Goal: Transaction & Acquisition: Purchase product/service

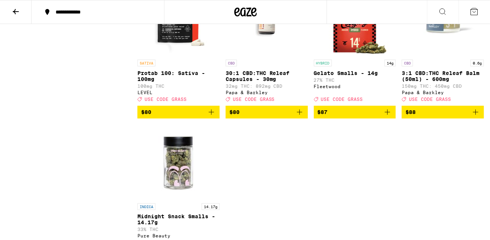
scroll to position [3557, 0]
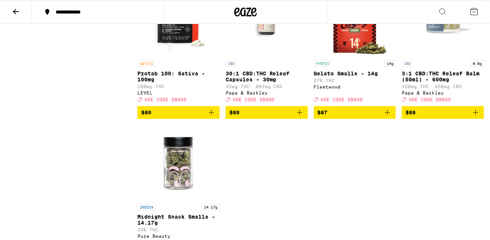
click at [388, 117] on icon "Add to bag" at bounding box center [387, 112] width 9 height 9
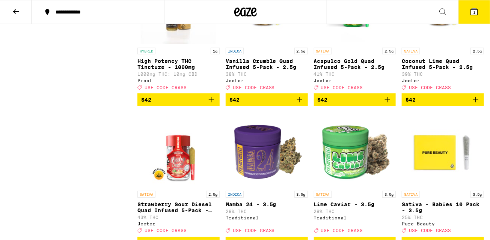
scroll to position [2849, 0]
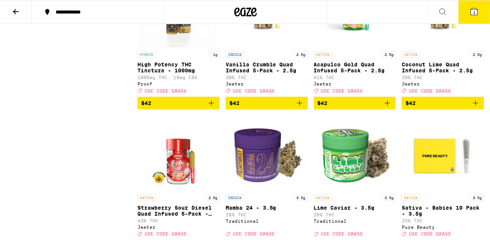
click at [174, 47] on img "Open page for High Potency THC Tincture - 1000mg from Proof" at bounding box center [178, 9] width 75 height 75
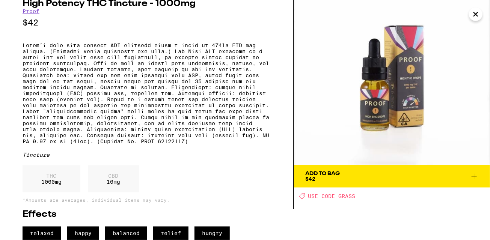
scroll to position [44, 0]
click at [472, 172] on icon at bounding box center [473, 176] width 9 height 9
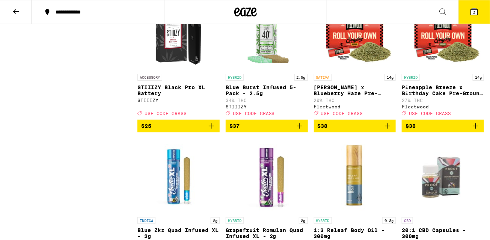
scroll to position [2552, 0]
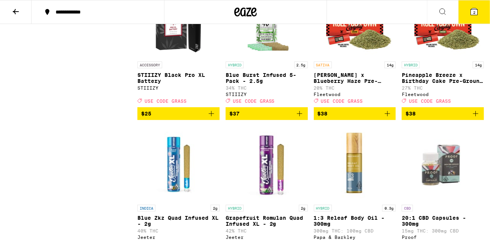
click at [475, 118] on icon "Add to bag" at bounding box center [475, 113] width 9 height 9
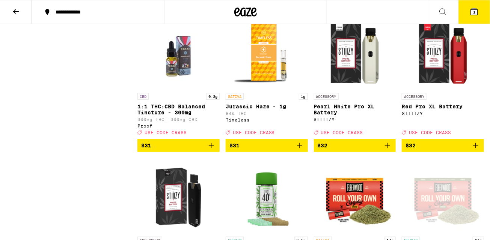
scroll to position [2379, 0]
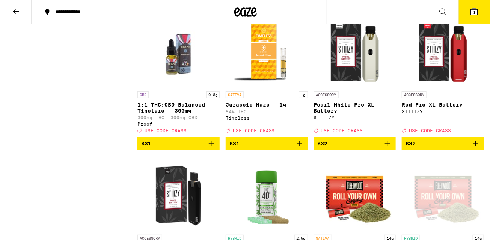
click at [180, 87] on img "Open page for 1:1 THC:CBD Balanced Tincture - 300mg from Proof" at bounding box center [178, 49] width 75 height 75
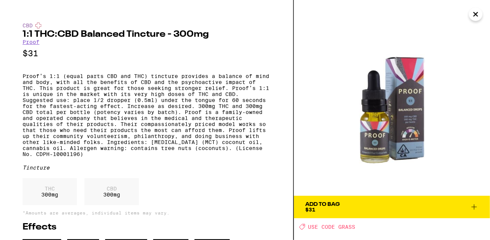
click at [434, 213] on button "Add To Bag $31" at bounding box center [392, 207] width 196 height 23
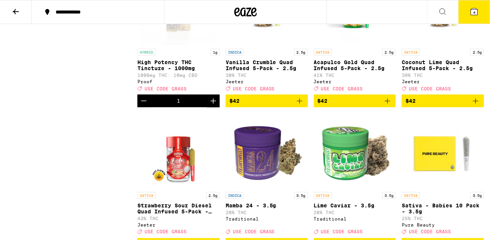
scroll to position [2853, 0]
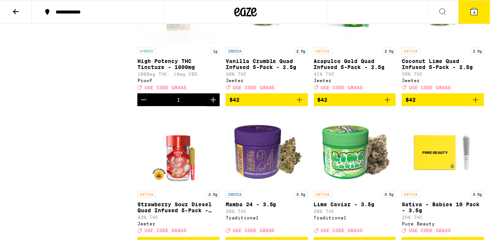
click at [143, 104] on icon "Decrement" at bounding box center [143, 99] width 9 height 9
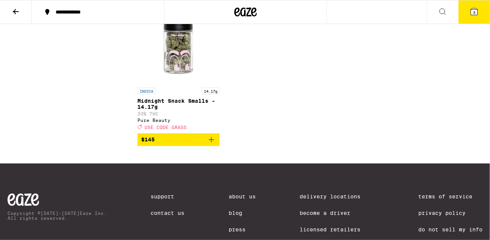
scroll to position [3672, 0]
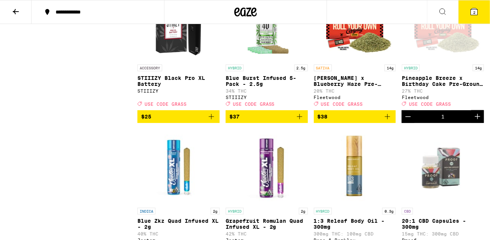
scroll to position [2557, 0]
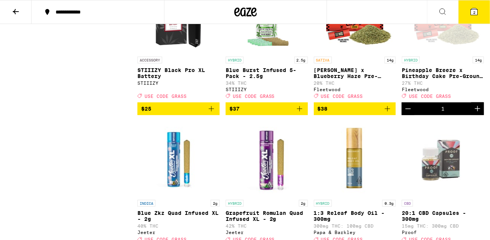
click at [389, 113] on icon "Add to bag" at bounding box center [387, 108] width 9 height 9
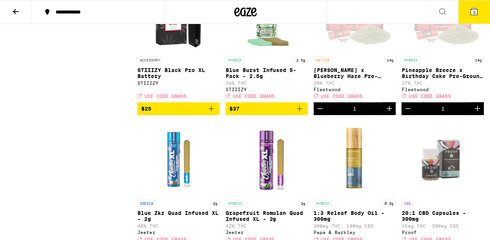
click at [354, 53] on div "Open page for Jack Herer x Blueberry Haze Pre-Ground - 14g from Fleetwood" at bounding box center [354, 15] width 75 height 75
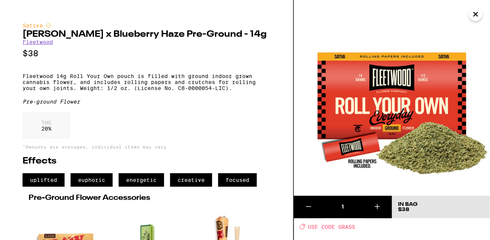
click at [477, 13] on icon "Close" at bounding box center [476, 14] width 4 height 4
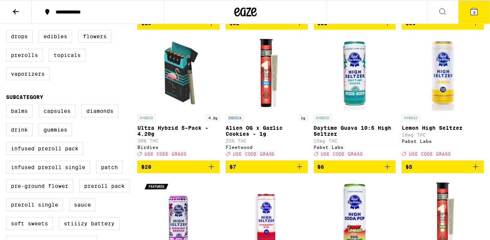
scroll to position [209, 0]
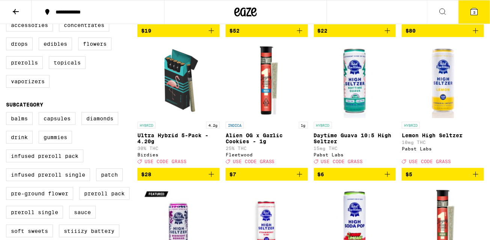
click at [302, 179] on icon "Add to bag" at bounding box center [299, 174] width 9 height 9
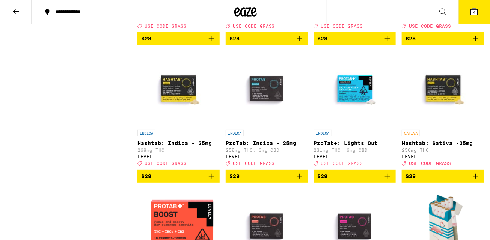
scroll to position [1919, 0]
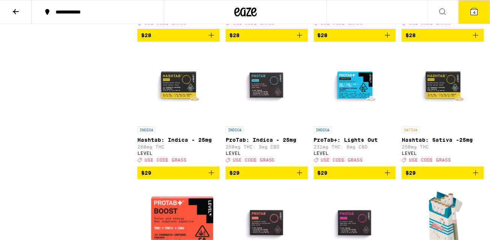
click at [390, 40] on icon "Add to bag" at bounding box center [387, 35] width 9 height 9
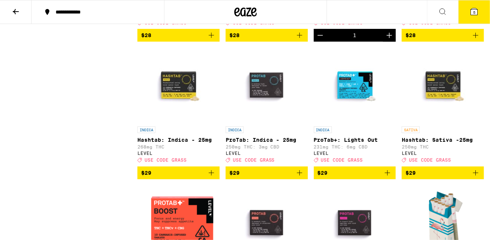
click at [468, 8] on button "5" at bounding box center [474, 11] width 32 height 23
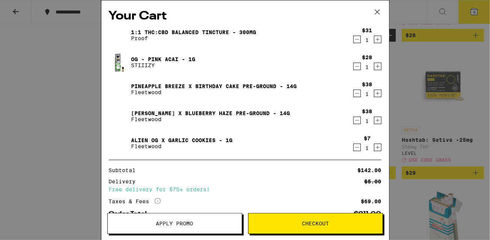
click at [180, 227] on button "Apply Promo" at bounding box center [174, 223] width 135 height 21
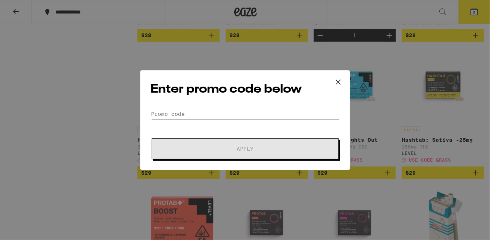
click at [230, 109] on input "Promo Code" at bounding box center [245, 113] width 188 height 11
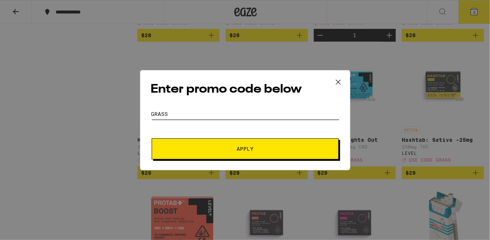
type input "grass"
click at [250, 143] on button "Apply" at bounding box center [245, 148] width 187 height 21
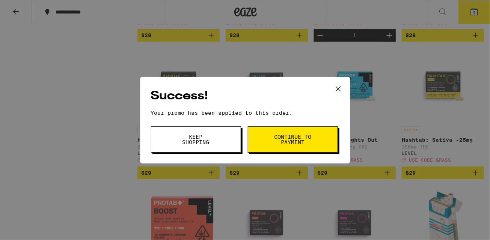
click at [204, 135] on span "Keep Shopping" at bounding box center [196, 139] width 38 height 11
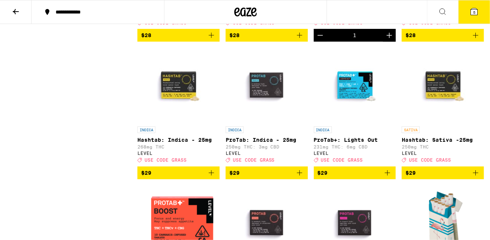
click at [476, 3] on button "5" at bounding box center [474, 11] width 32 height 23
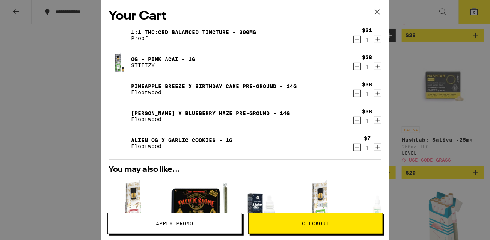
click at [354, 65] on icon "Decrement" at bounding box center [356, 66] width 7 height 9
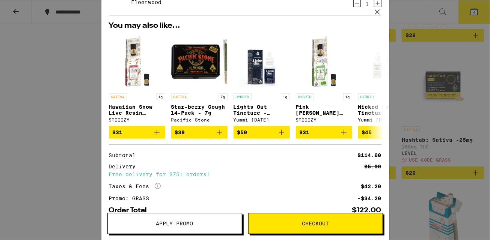
scroll to position [163, 0]
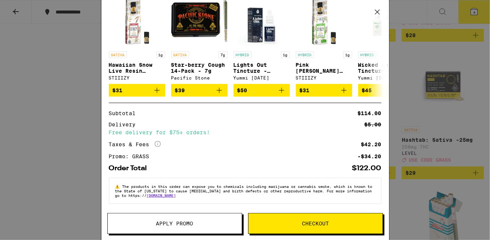
click at [256, 221] on span "Checkout" at bounding box center [315, 223] width 134 height 5
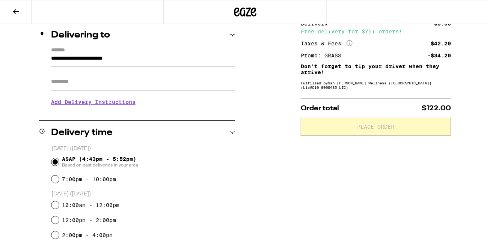
scroll to position [46, 0]
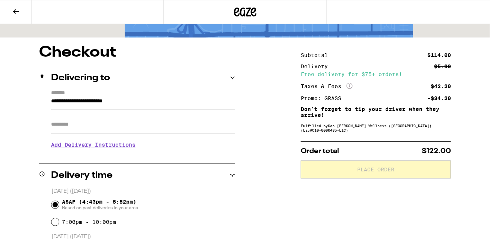
click at [183, 134] on input "Apt/Suite" at bounding box center [143, 125] width 184 height 18
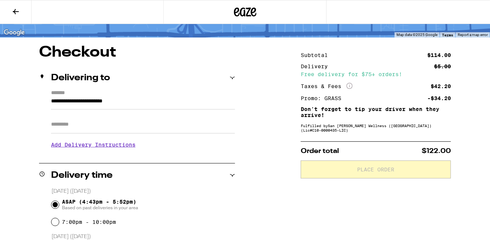
type input "*****"
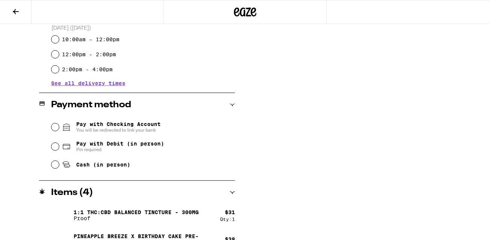
scroll to position [262, 0]
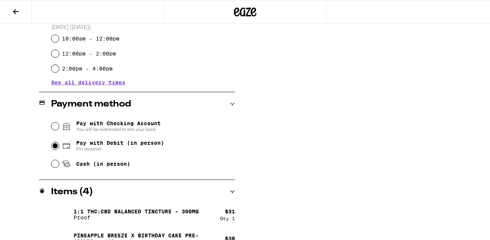
click at [56, 147] on input "Pay with Debit (in person) Pin required" at bounding box center [55, 146] width 8 height 8
radio input "true"
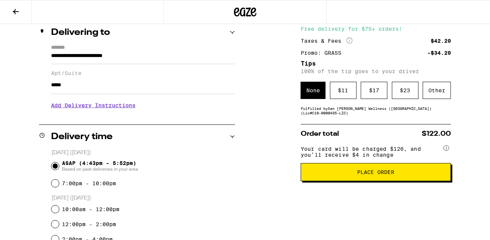
scroll to position [0, 0]
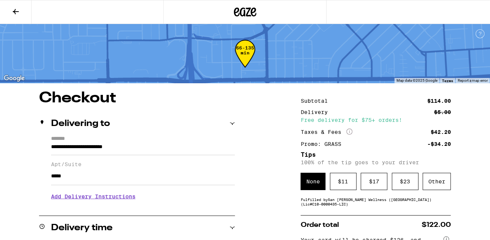
click at [18, 12] on icon at bounding box center [15, 11] width 9 height 9
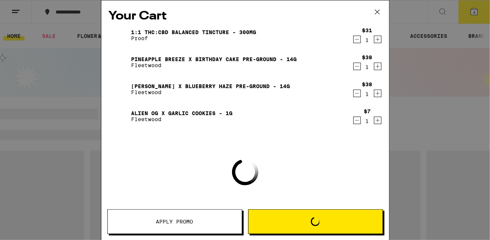
click at [377, 11] on icon at bounding box center [376, 12] width 5 height 5
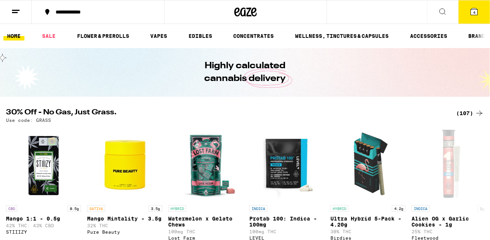
click at [13, 37] on link "HOME" at bounding box center [13, 36] width 21 height 9
click at [51, 33] on link "SALE" at bounding box center [48, 36] width 21 height 9
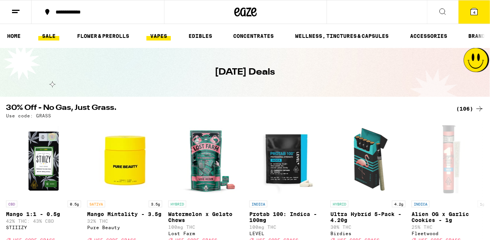
click at [163, 37] on link "VAPES" at bounding box center [158, 36] width 24 height 9
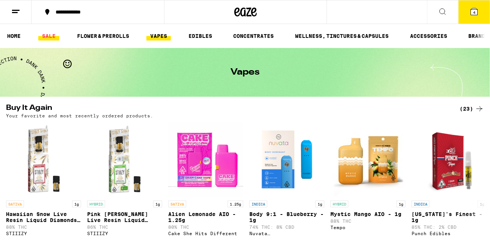
click at [50, 34] on link "SALE" at bounding box center [48, 36] width 21 height 9
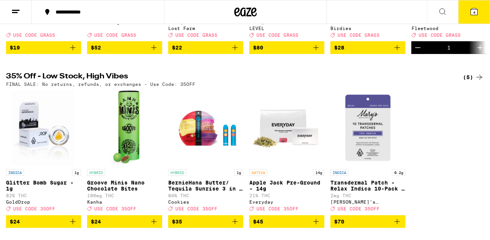
scroll to position [229, 0]
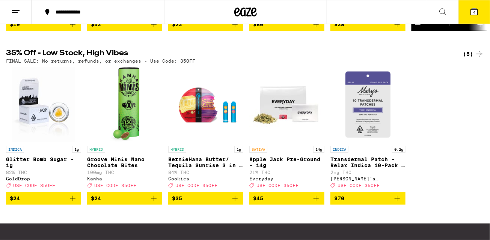
click at [472, 59] on div "(5)" at bounding box center [473, 54] width 21 height 9
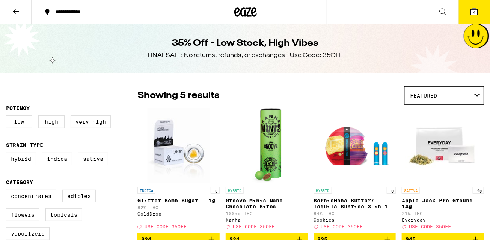
click at [16, 15] on icon at bounding box center [15, 11] width 9 height 9
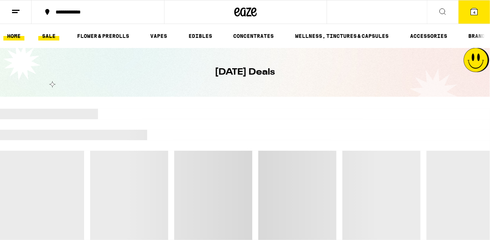
click at [11, 35] on link "HOME" at bounding box center [13, 36] width 21 height 9
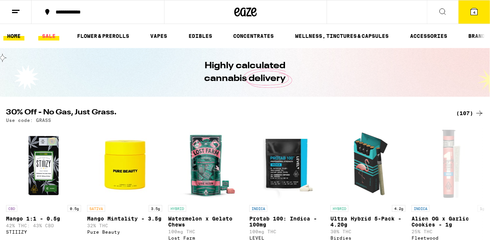
click at [56, 33] on link "SALE" at bounding box center [48, 36] width 21 height 9
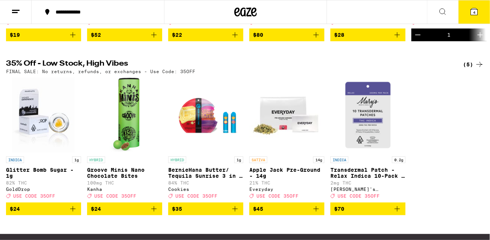
scroll to position [226, 0]
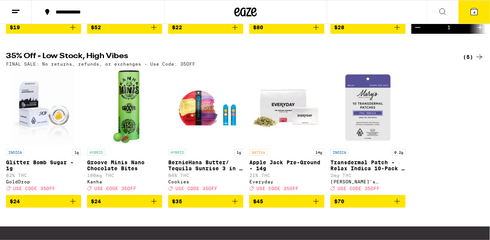
click at [235, 206] on icon "Add to bag" at bounding box center [234, 201] width 9 height 9
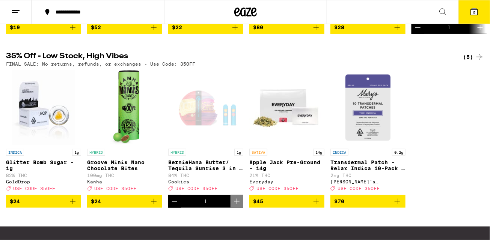
click at [478, 9] on icon at bounding box center [473, 11] width 9 height 9
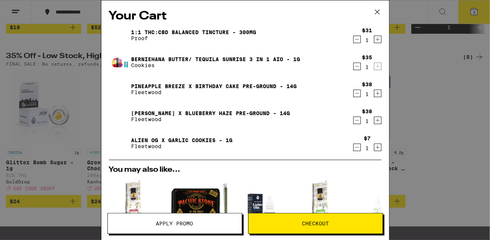
click at [170, 219] on button "Apply Promo" at bounding box center [174, 223] width 135 height 21
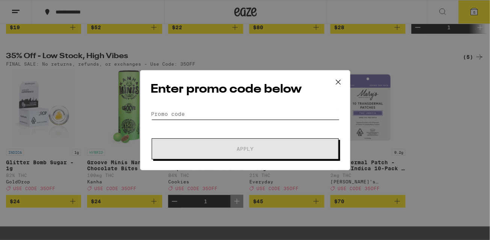
click at [195, 110] on input "Promo Code" at bounding box center [245, 113] width 188 height 11
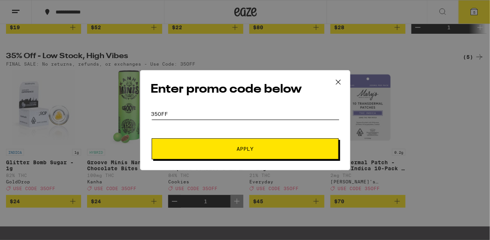
type input "35off"
click at [218, 155] on button "Apply" at bounding box center [245, 148] width 187 height 21
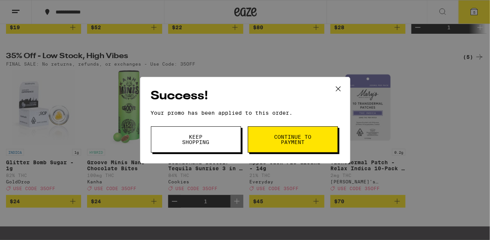
click at [214, 143] on span "Keep Shopping" at bounding box center [196, 139] width 38 height 11
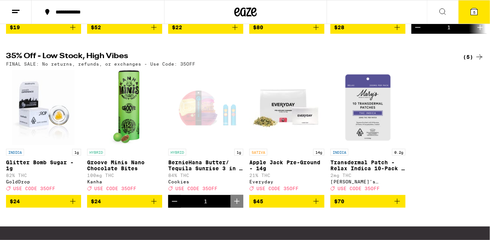
click at [478, 11] on icon at bounding box center [473, 11] width 9 height 9
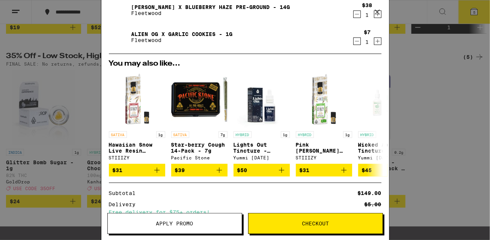
scroll to position [160, 0]
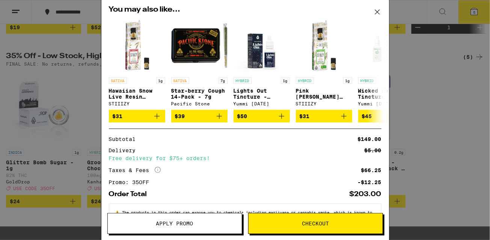
click at [378, 13] on icon at bounding box center [376, 11] width 11 height 11
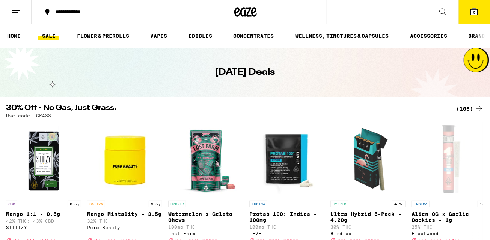
click at [465, 105] on div "(106)" at bounding box center [470, 108] width 28 height 9
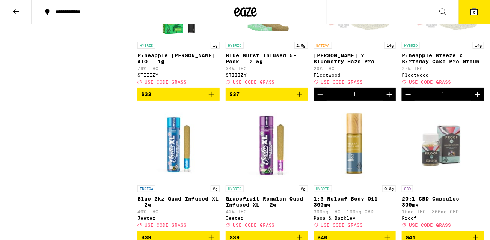
scroll to position [2705, 0]
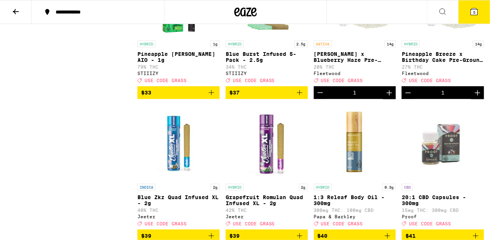
click at [212, 97] on icon "Add to bag" at bounding box center [211, 92] width 9 height 9
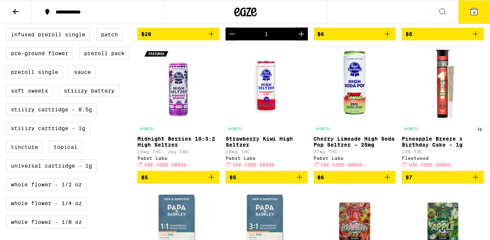
scroll to position [370, 0]
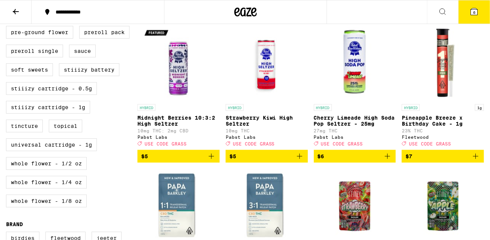
click at [478, 161] on icon "Add to bag" at bounding box center [475, 156] width 9 height 9
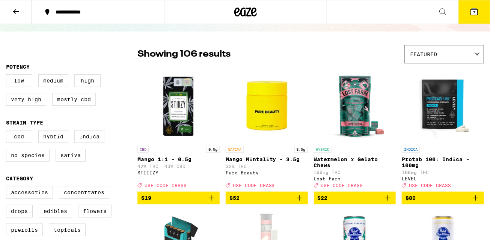
scroll to position [39, 0]
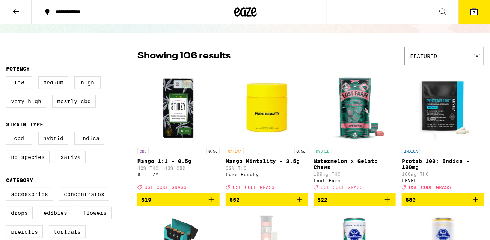
click at [478, 15] on icon at bounding box center [473, 11] width 9 height 9
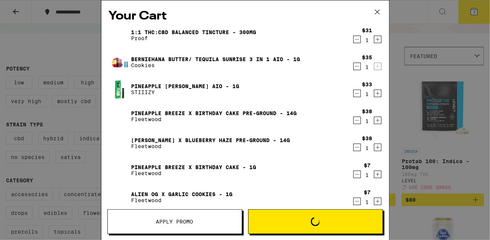
click at [195, 215] on button "Apply Promo" at bounding box center [174, 221] width 135 height 25
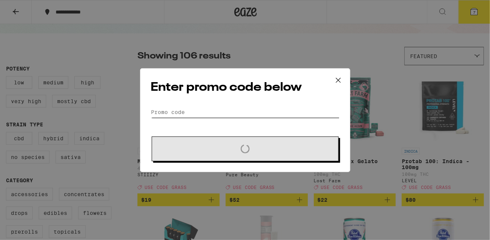
click at [215, 107] on input "Promo Code" at bounding box center [245, 112] width 188 height 11
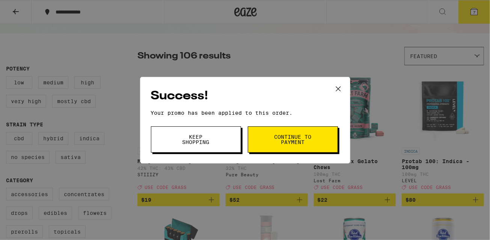
type input "grass"
click at [198, 139] on span "Keep Shopping" at bounding box center [196, 139] width 38 height 11
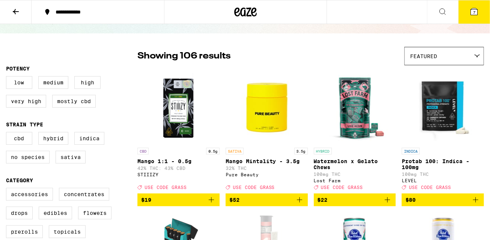
click at [475, 6] on button "7" at bounding box center [474, 11] width 32 height 23
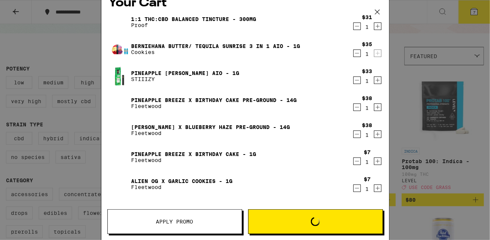
scroll to position [8, 0]
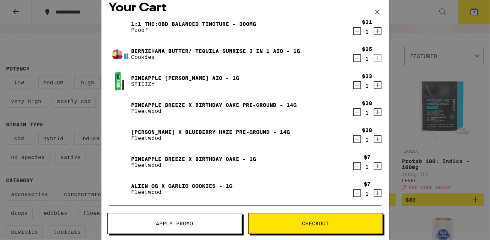
click at [357, 58] on icon "Decrement" at bounding box center [356, 58] width 7 height 9
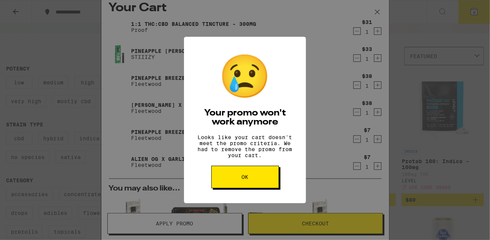
click at [226, 180] on button "OK" at bounding box center [245, 177] width 68 height 23
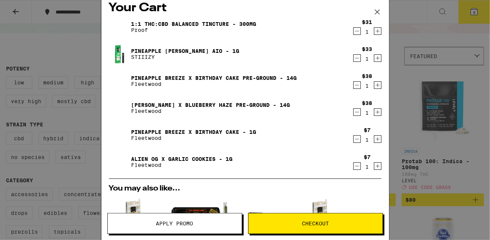
click at [208, 225] on span "Apply Promo" at bounding box center [175, 223] width 134 height 5
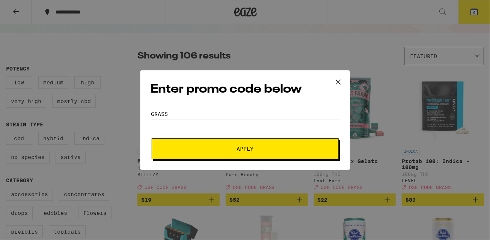
click at [232, 149] on span "Apply" at bounding box center [244, 148] width 135 height 5
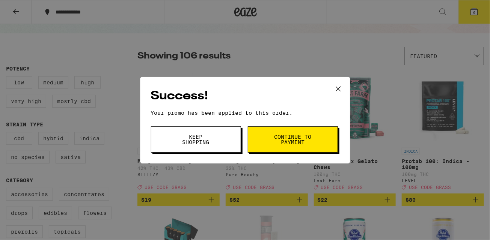
click at [224, 140] on button "Keep Shopping" at bounding box center [196, 139] width 90 height 26
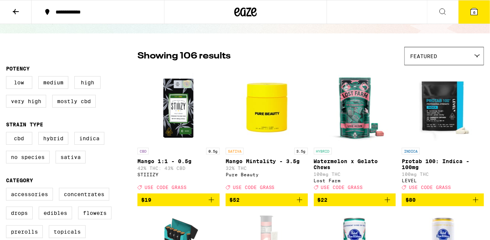
click at [482, 4] on button "6" at bounding box center [474, 11] width 32 height 23
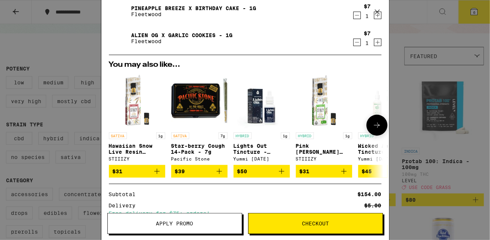
scroll to position [132, 0]
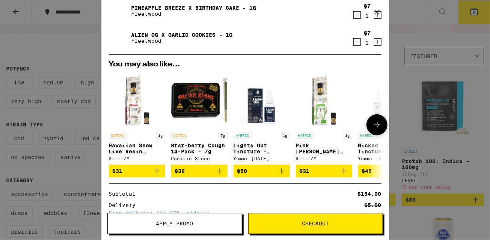
click at [375, 126] on icon at bounding box center [376, 124] width 9 height 9
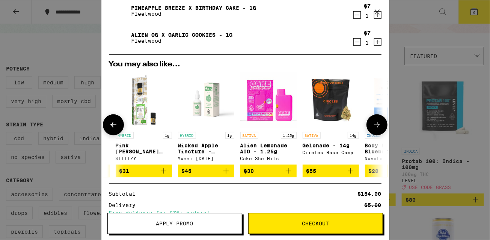
scroll to position [0, 191]
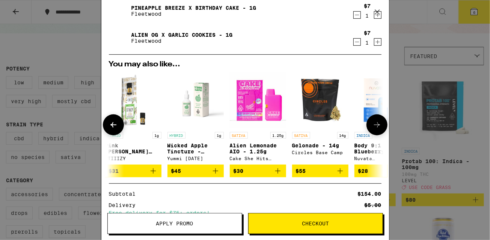
click at [376, 127] on icon at bounding box center [376, 124] width 9 height 9
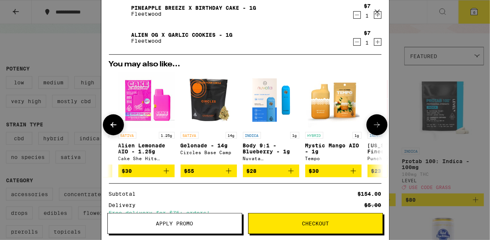
scroll to position [0, 350]
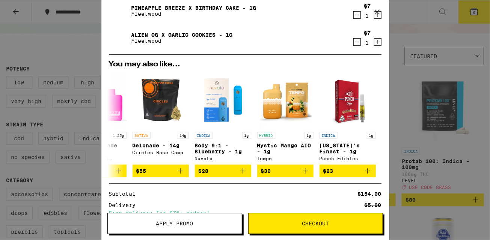
click at [429, 120] on div "Your Cart 1:1 THC:CBD Balanced Tincture - 300mg Proof $31 1 Pineapple [PERSON_N…" at bounding box center [245, 120] width 490 height 240
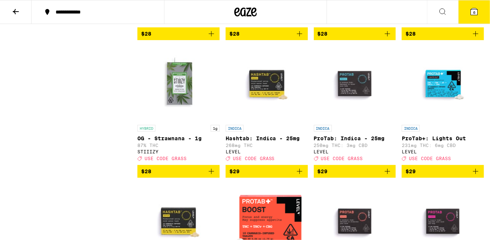
scroll to position [1923, 0]
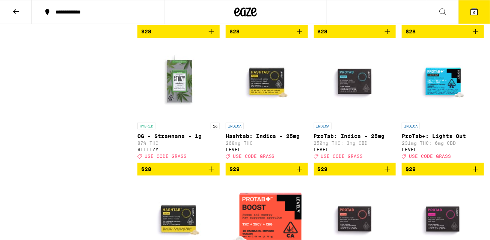
click at [476, 34] on icon "Add to bag" at bounding box center [475, 31] width 5 height 5
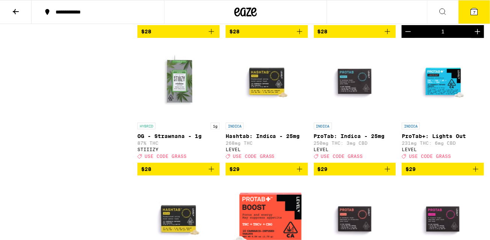
click at [478, 7] on icon at bounding box center [473, 11] width 9 height 9
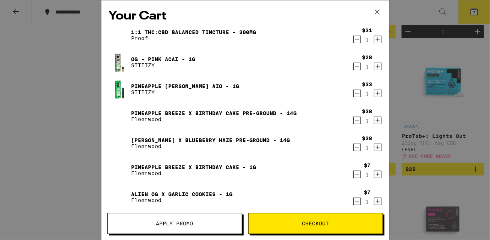
click at [359, 65] on icon "Decrement" at bounding box center [356, 66] width 7 height 9
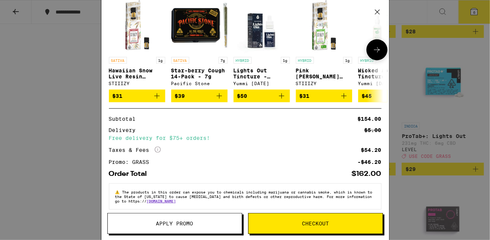
scroll to position [217, 0]
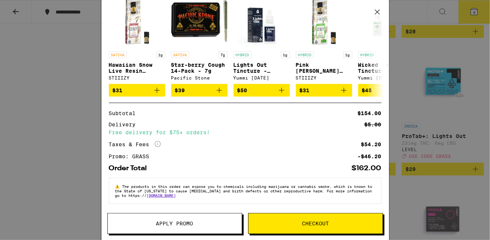
click at [290, 224] on span "Checkout" at bounding box center [315, 223] width 134 height 5
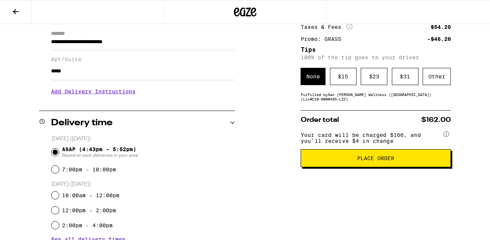
scroll to position [44, 0]
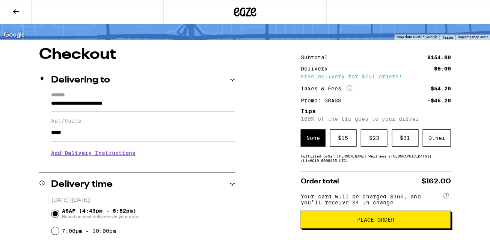
click at [322, 218] on button "Place Order" at bounding box center [376, 220] width 150 height 18
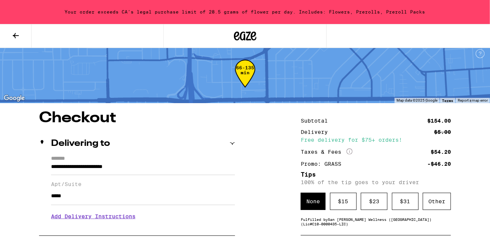
scroll to position [0, 0]
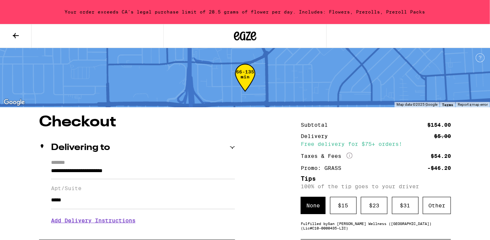
click at [16, 33] on icon at bounding box center [15, 35] width 9 height 9
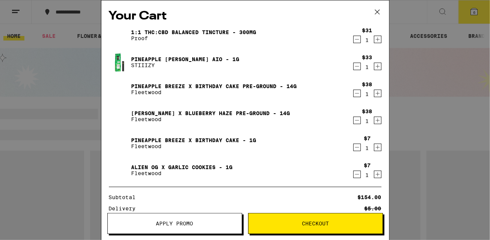
click at [358, 148] on icon "Decrement" at bounding box center [356, 147] width 7 height 9
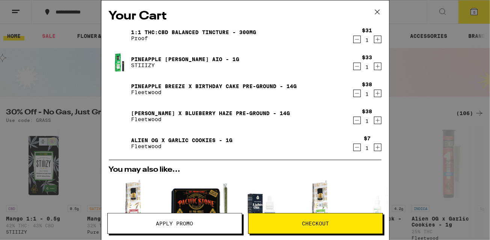
click at [323, 218] on button "Checkout" at bounding box center [315, 223] width 135 height 21
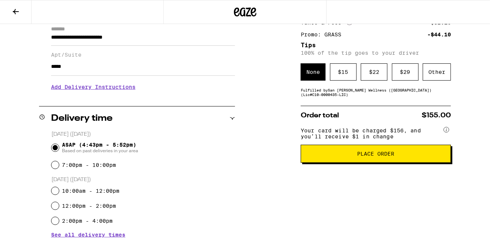
scroll to position [51, 0]
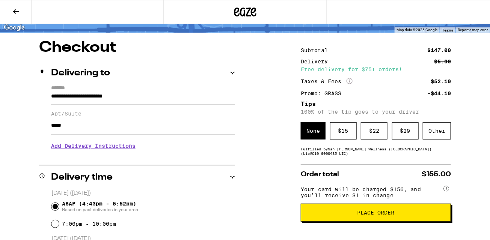
click at [331, 215] on span "Place Order" at bounding box center [375, 212] width 137 height 5
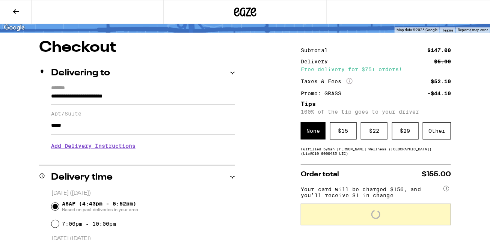
scroll to position [75, 0]
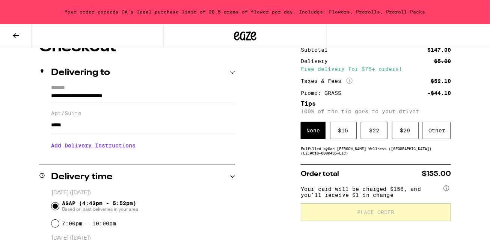
click at [20, 35] on icon at bounding box center [15, 35] width 9 height 9
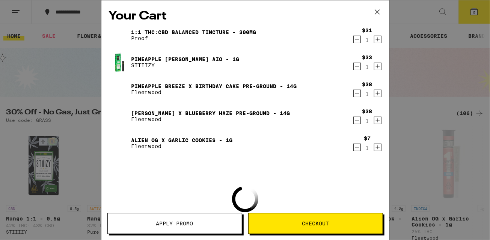
click at [357, 147] on icon "Decrement" at bounding box center [357, 147] width 4 height 0
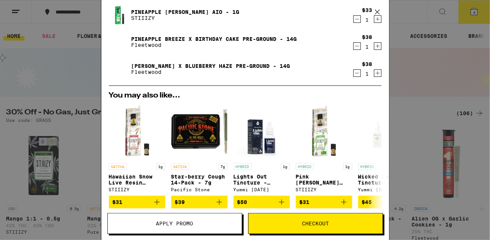
scroll to position [50, 0]
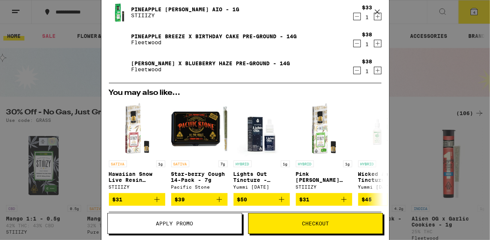
click at [379, 11] on icon at bounding box center [376, 11] width 11 height 11
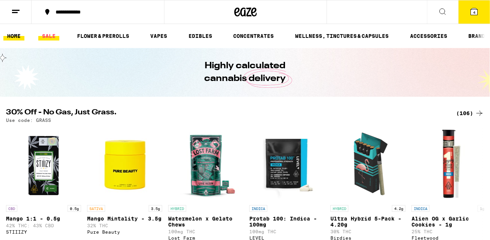
click at [49, 38] on link "SALE" at bounding box center [48, 36] width 21 height 9
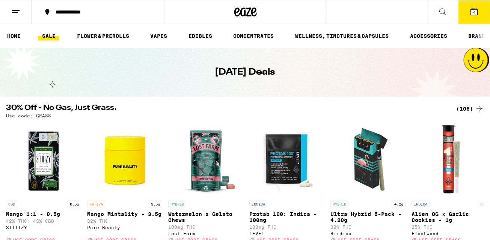
click at [467, 110] on div "(106)" at bounding box center [470, 108] width 28 height 9
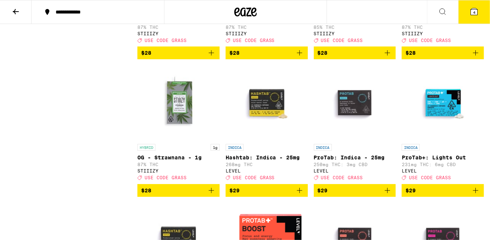
scroll to position [1901, 0]
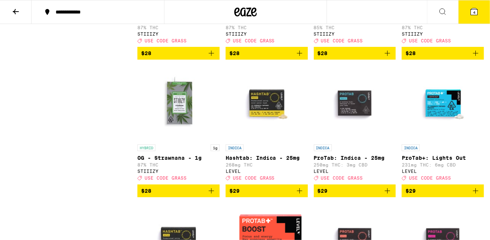
click at [476, 58] on icon "Add to bag" at bounding box center [475, 53] width 9 height 9
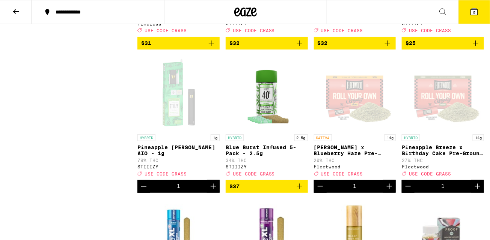
scroll to position [2620, 0]
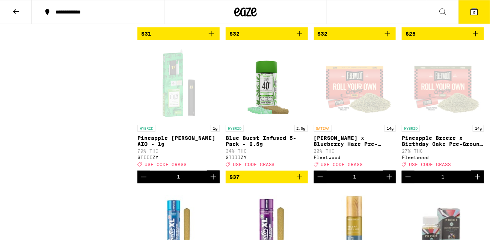
click at [472, 8] on icon at bounding box center [474, 11] width 7 height 7
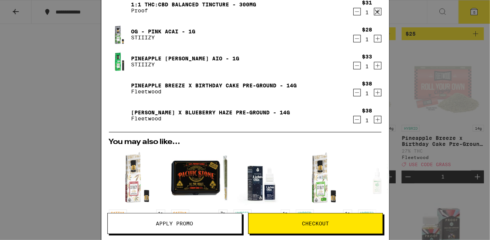
scroll to position [26, 0]
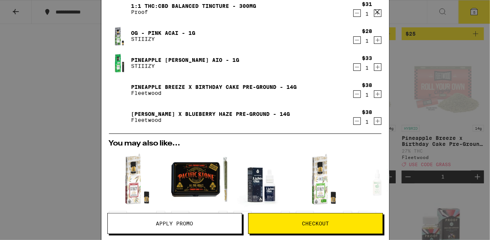
click at [356, 39] on icon "Decrement" at bounding box center [356, 40] width 7 height 9
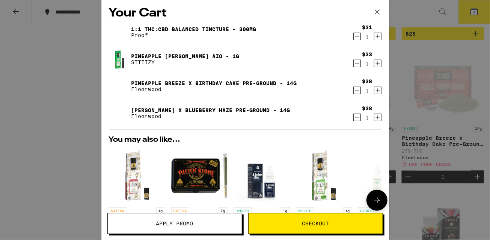
scroll to position [2, 0]
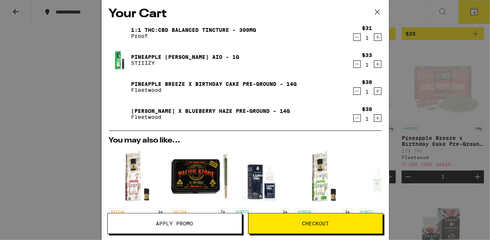
click at [378, 10] on icon at bounding box center [376, 11] width 11 height 11
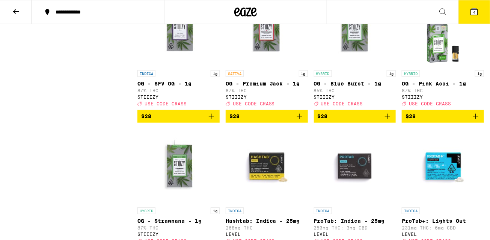
scroll to position [1838, 0]
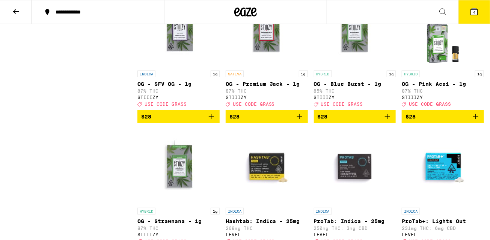
click at [478, 121] on icon "Add to bag" at bounding box center [475, 116] width 9 height 9
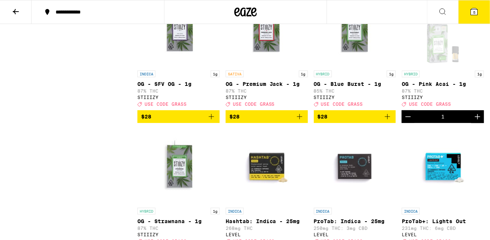
click at [472, 7] on icon at bounding box center [473, 11] width 9 height 9
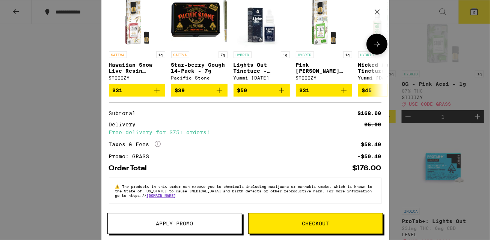
scroll to position [190, 0]
click at [281, 225] on span "Checkout" at bounding box center [315, 223] width 134 height 5
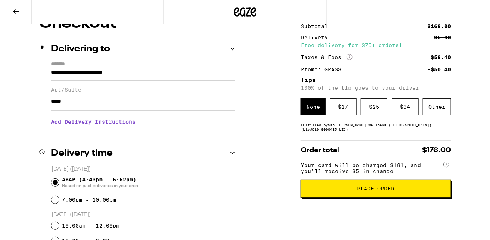
scroll to position [96, 0]
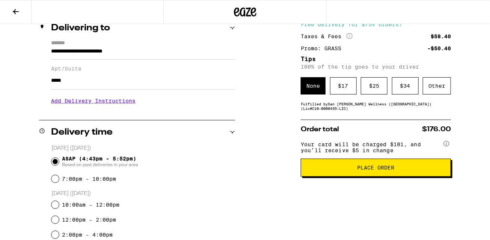
click at [332, 175] on button "Place Order" at bounding box center [376, 168] width 150 height 18
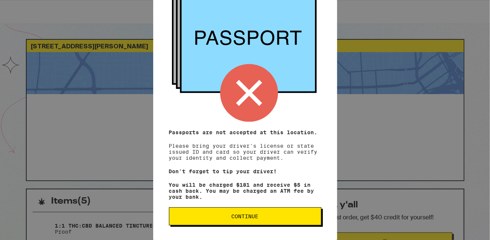
scroll to position [102, 0]
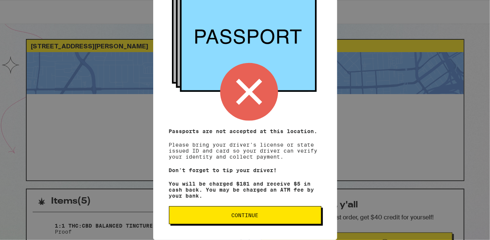
click at [259, 219] on button "Continue" at bounding box center [245, 215] width 152 height 18
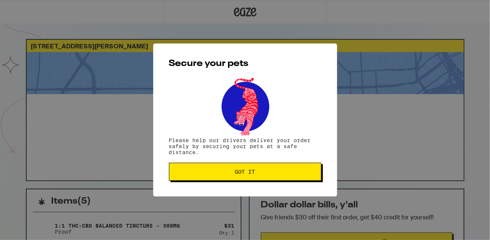
click at [262, 164] on button "Got it" at bounding box center [245, 172] width 152 height 18
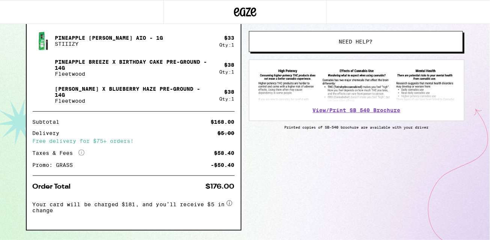
scroll to position [122, 0]
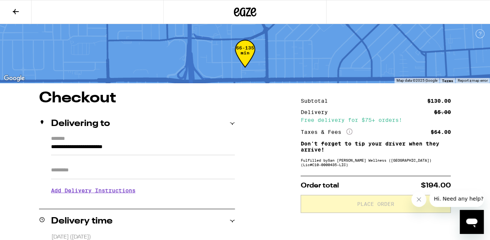
click at [15, 12] on icon at bounding box center [16, 11] width 6 height 5
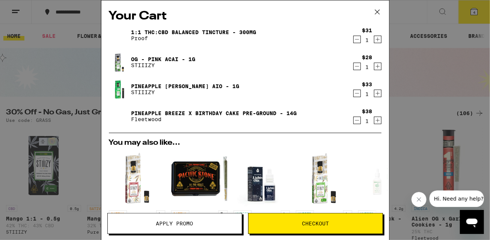
click at [377, 13] on icon at bounding box center [376, 11] width 11 height 11
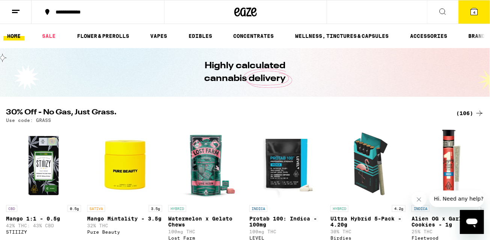
click at [467, 112] on div "(106)" at bounding box center [470, 113] width 28 height 9
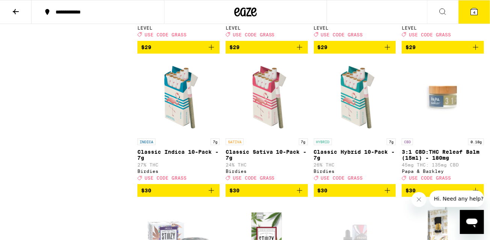
scroll to position [2231, 0]
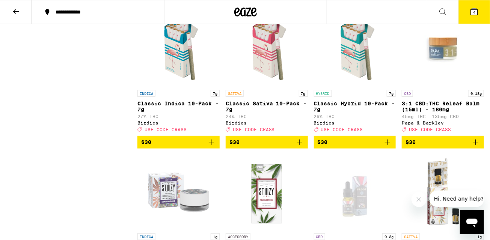
click at [388, 147] on icon "Add to bag" at bounding box center [387, 142] width 9 height 9
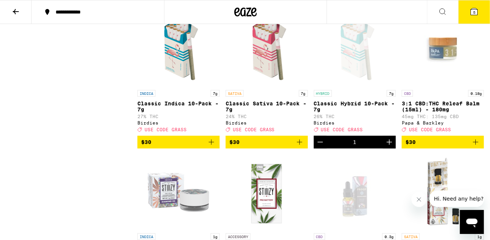
click at [478, 10] on icon at bounding box center [473, 11] width 9 height 9
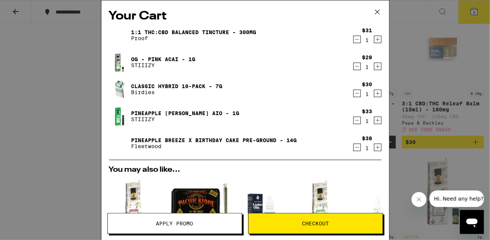
click at [377, 9] on icon at bounding box center [376, 11] width 11 height 11
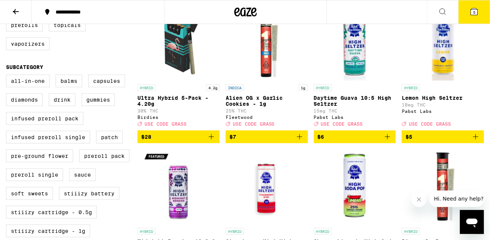
scroll to position [239, 0]
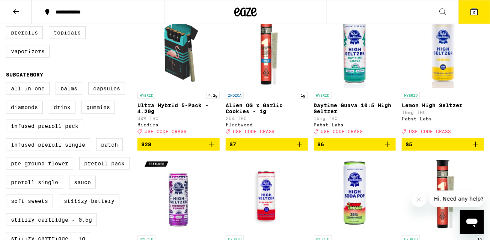
click at [299, 147] on icon "Add to bag" at bounding box center [299, 144] width 5 height 5
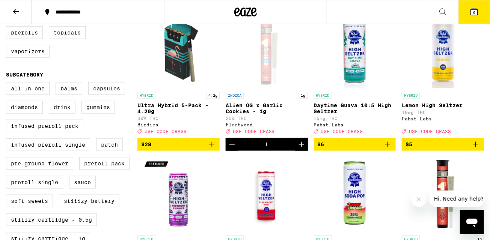
click at [481, 8] on button "6" at bounding box center [474, 11] width 32 height 23
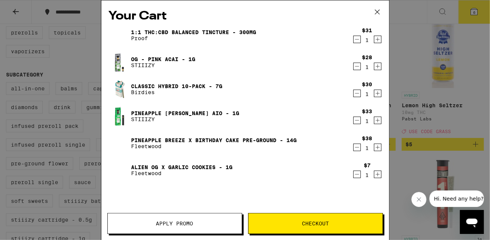
click at [165, 215] on button "Apply Promo" at bounding box center [174, 223] width 135 height 21
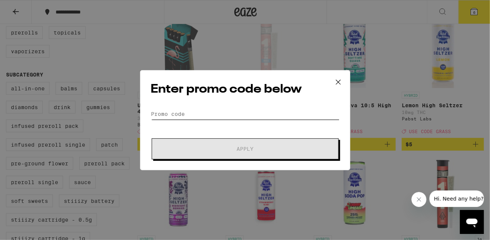
click at [191, 111] on input "Promo Code" at bounding box center [245, 113] width 188 height 11
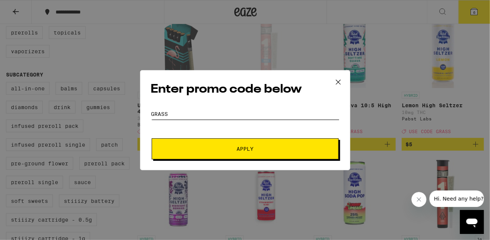
type input "grass"
click at [306, 150] on span "Apply" at bounding box center [244, 148] width 135 height 5
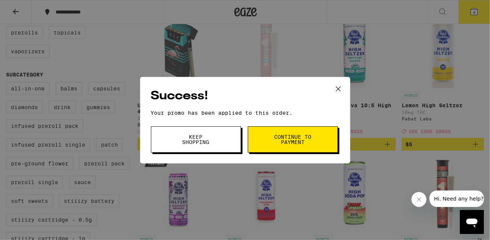
click at [230, 138] on button "Keep Shopping" at bounding box center [196, 139] width 90 height 26
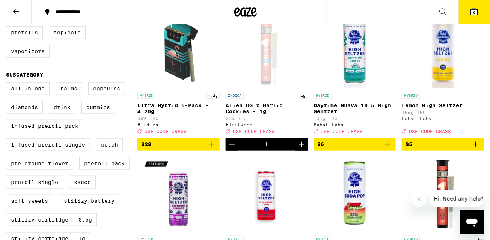
click at [467, 13] on button "6" at bounding box center [474, 11] width 32 height 23
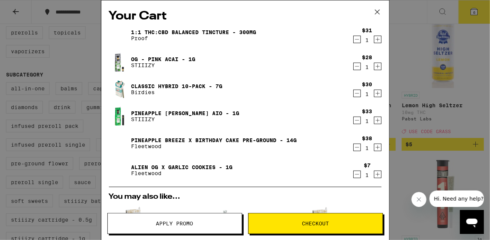
click at [377, 11] on icon at bounding box center [376, 11] width 11 height 11
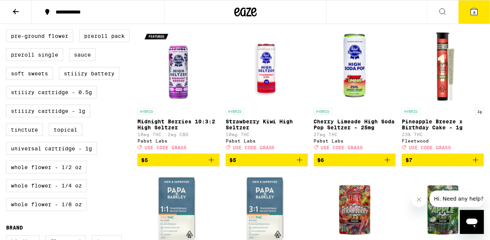
scroll to position [398, 0]
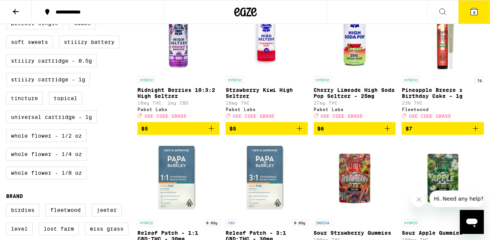
click at [479, 133] on icon "Add to bag" at bounding box center [475, 128] width 9 height 9
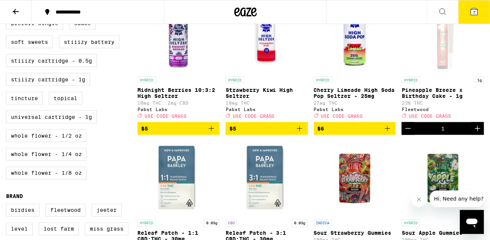
click at [474, 16] on button "7" at bounding box center [474, 11] width 32 height 23
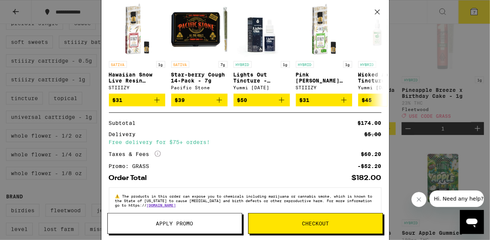
scroll to position [237, 0]
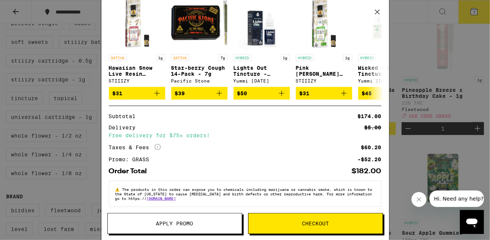
click at [276, 224] on span "Checkout" at bounding box center [315, 223] width 134 height 5
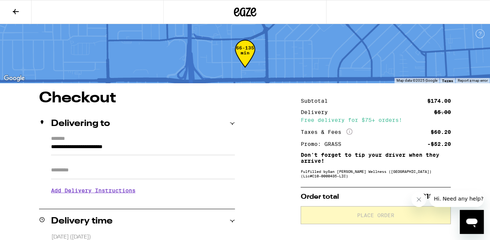
click at [132, 173] on input "Apt/Suite" at bounding box center [143, 170] width 184 height 18
type input "*****"
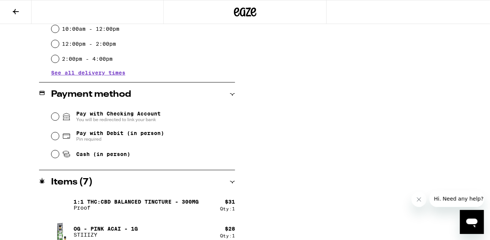
scroll to position [276, 0]
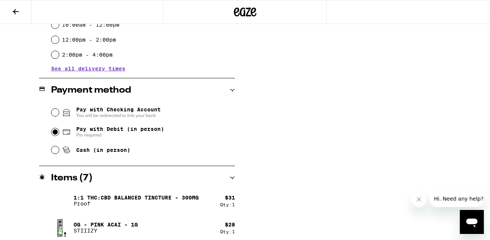
click at [55, 134] on input "Pay with Debit (in person) Pin required" at bounding box center [55, 132] width 8 height 8
radio input "true"
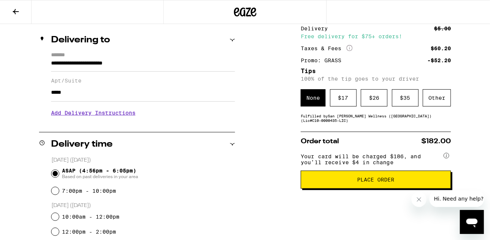
scroll to position [84, 0]
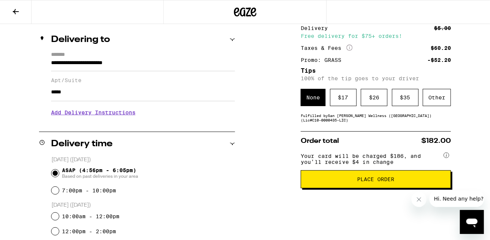
click at [329, 179] on button "Place Order" at bounding box center [376, 179] width 150 height 18
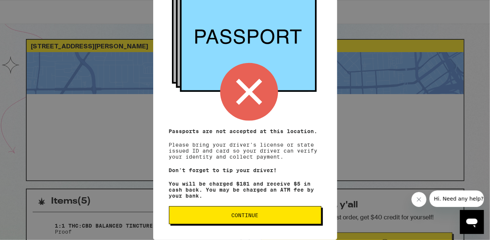
scroll to position [3, 0]
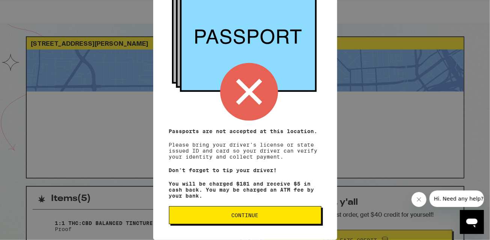
click at [232, 217] on span "Continue" at bounding box center [245, 215] width 27 height 5
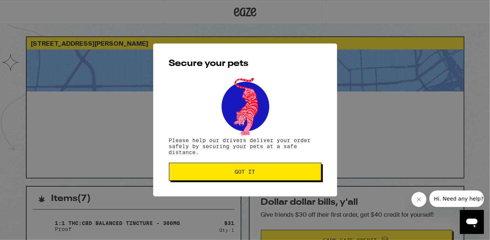
click at [240, 172] on span "Got it" at bounding box center [245, 171] width 20 height 5
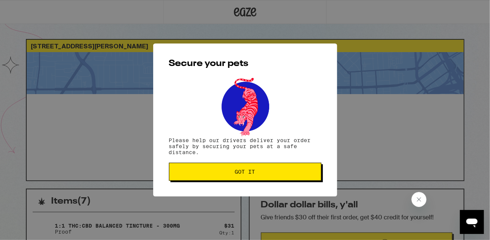
click at [250, 164] on button "Got it" at bounding box center [245, 172] width 152 height 18
